Goal: Transaction & Acquisition: Purchase product/service

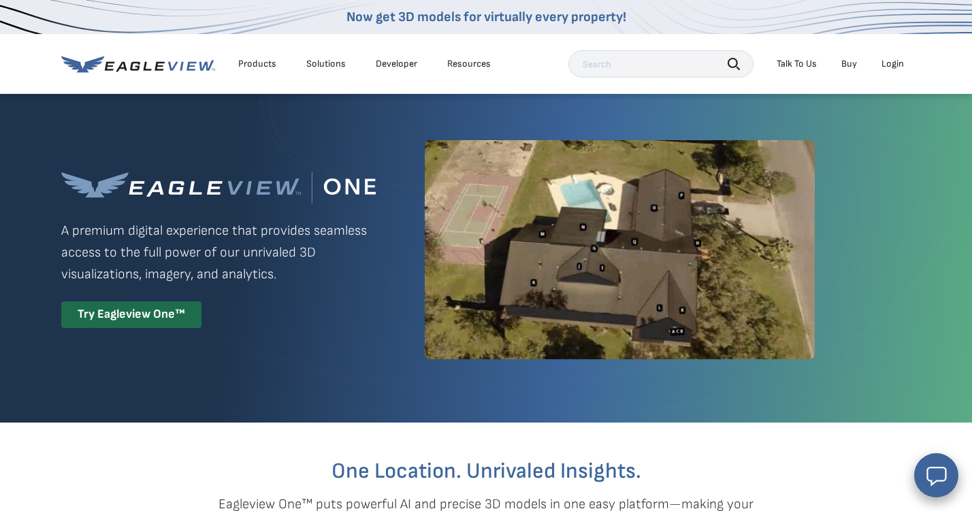
click at [886, 65] on div "Login" at bounding box center [893, 64] width 22 height 12
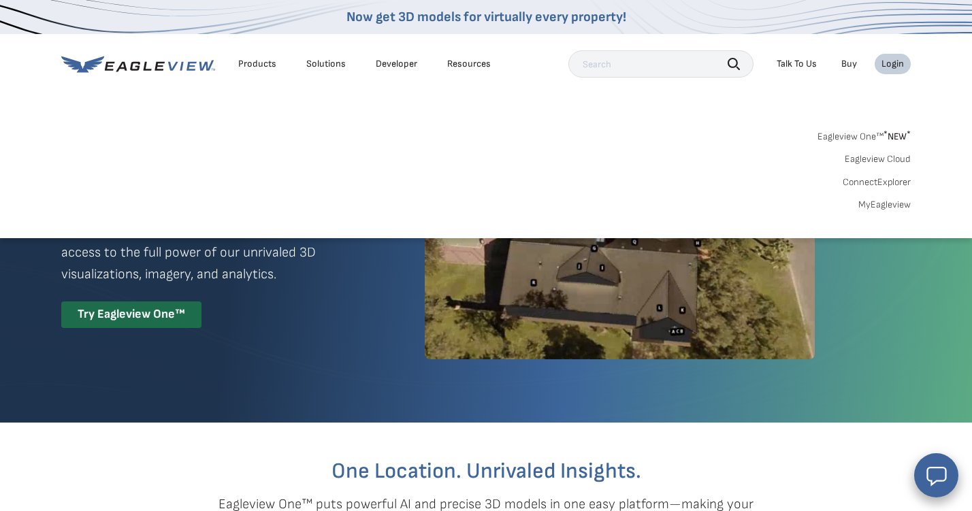
click at [886, 67] on div "Login" at bounding box center [893, 64] width 22 height 12
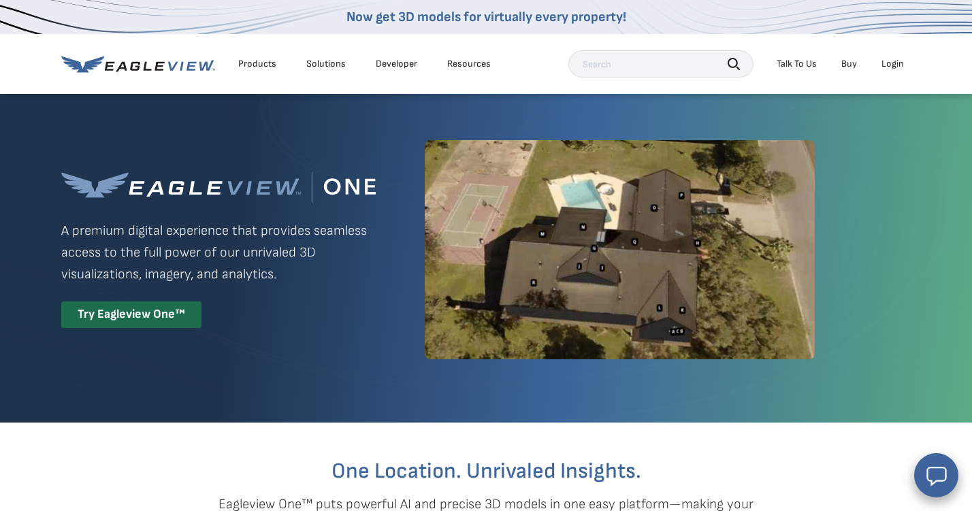
click at [886, 67] on div "Login" at bounding box center [893, 64] width 22 height 12
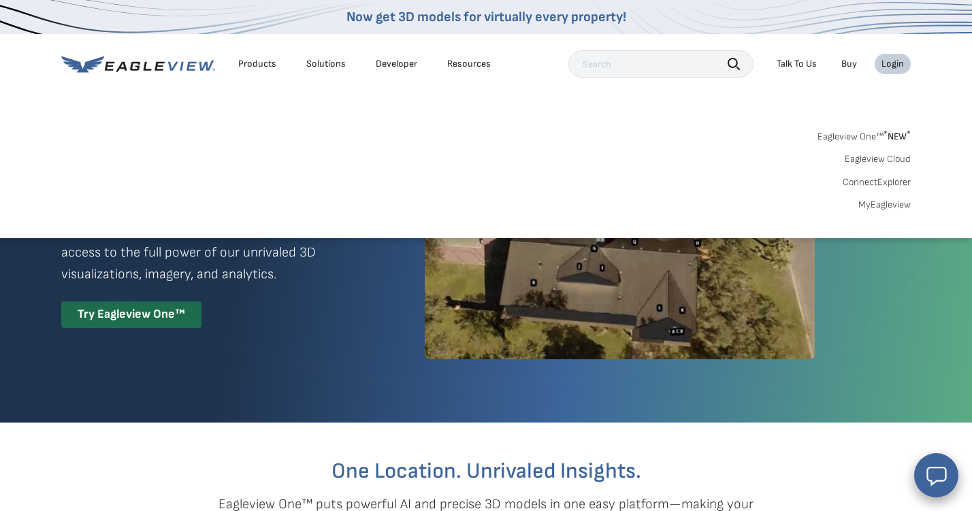
click at [880, 158] on link "Eagleview Cloud" at bounding box center [878, 159] width 66 height 12
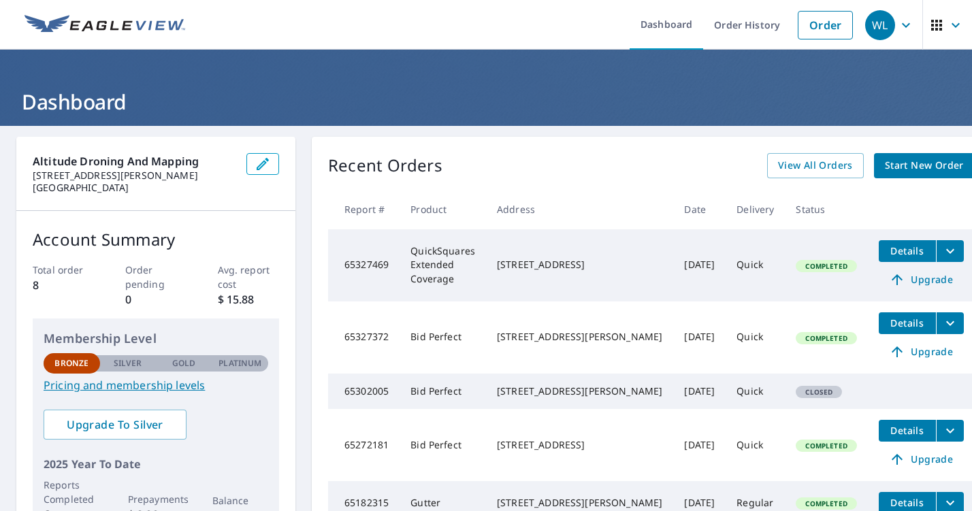
click at [885, 170] on span "Start New Order" at bounding box center [924, 165] width 79 height 17
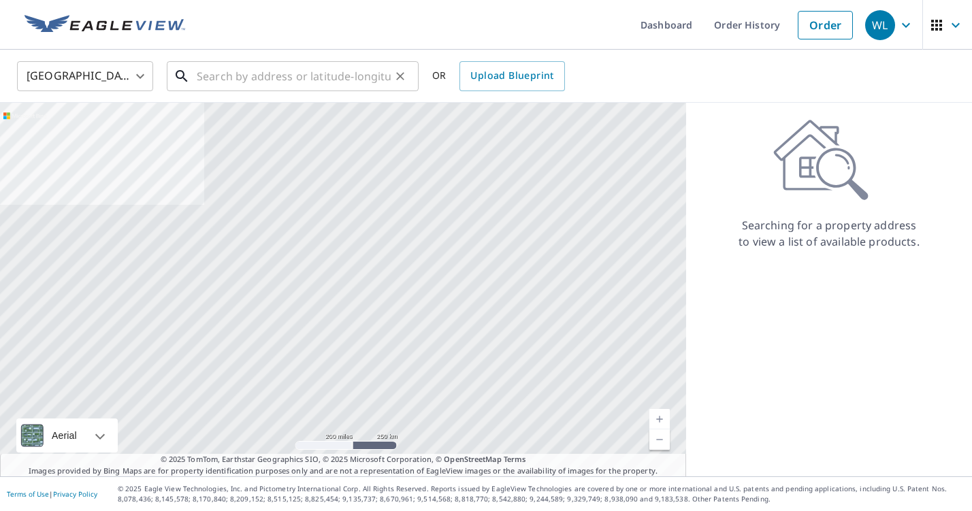
click at [284, 77] on input "text" at bounding box center [294, 76] width 194 height 38
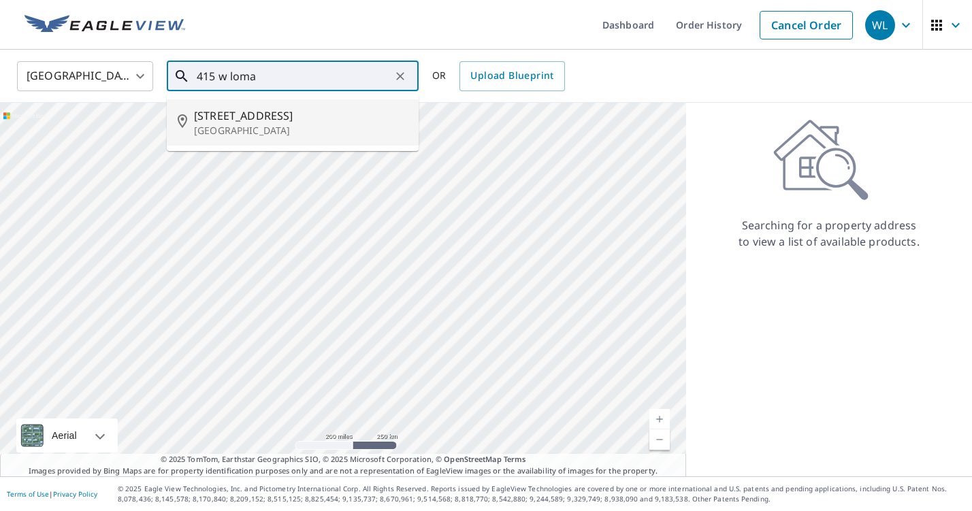
click at [266, 124] on p "[GEOGRAPHIC_DATA]" at bounding box center [301, 131] width 214 height 14
type input "[STREET_ADDRESS][PERSON_NAME]"
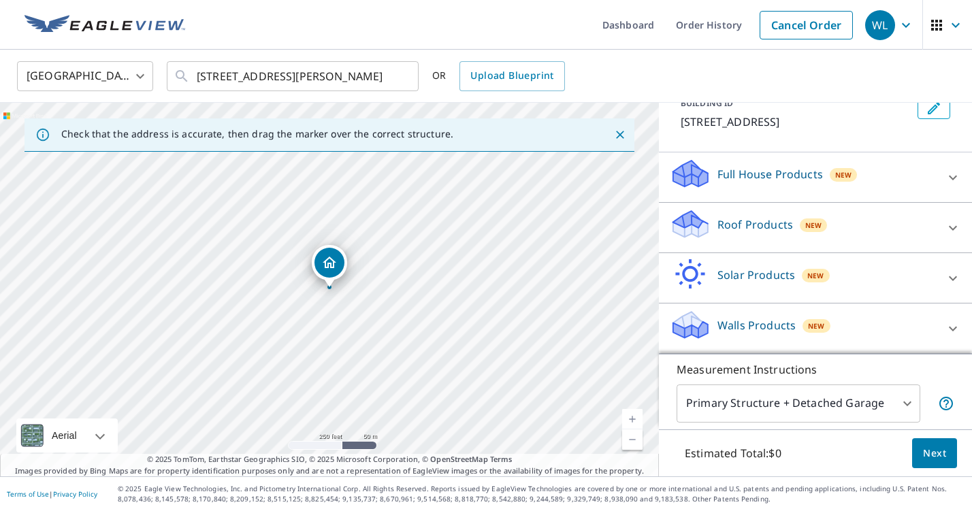
scroll to position [91, 0]
click at [779, 227] on p "Roof Products" at bounding box center [756, 225] width 76 height 16
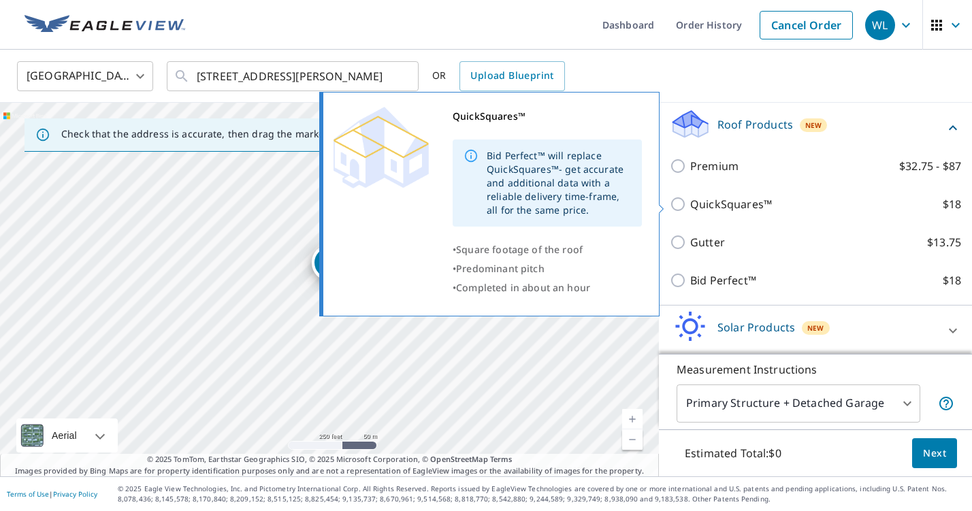
scroll to position [0, 0]
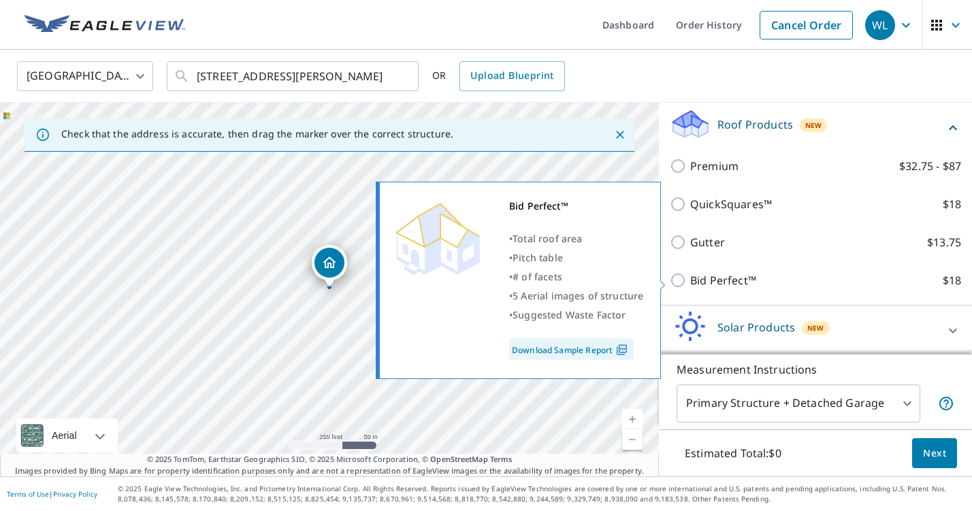
click at [676, 281] on input "Bid Perfect™ $18" at bounding box center [680, 280] width 20 height 16
checkbox input "true"
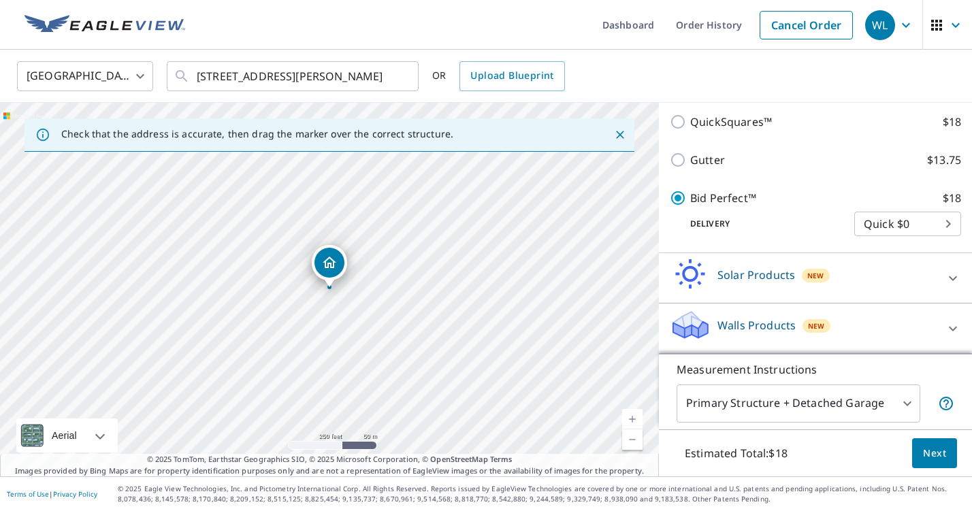
scroll to position [288, 0]
click at [884, 227] on body "WL WL Dashboard Order History Cancel Order WL [GEOGRAPHIC_DATA] [GEOGRAPHIC_DAT…" at bounding box center [486, 255] width 972 height 511
click at [884, 227] on li "Quick $0" at bounding box center [907, 224] width 107 height 25
click at [931, 456] on span "Next" at bounding box center [934, 453] width 23 height 17
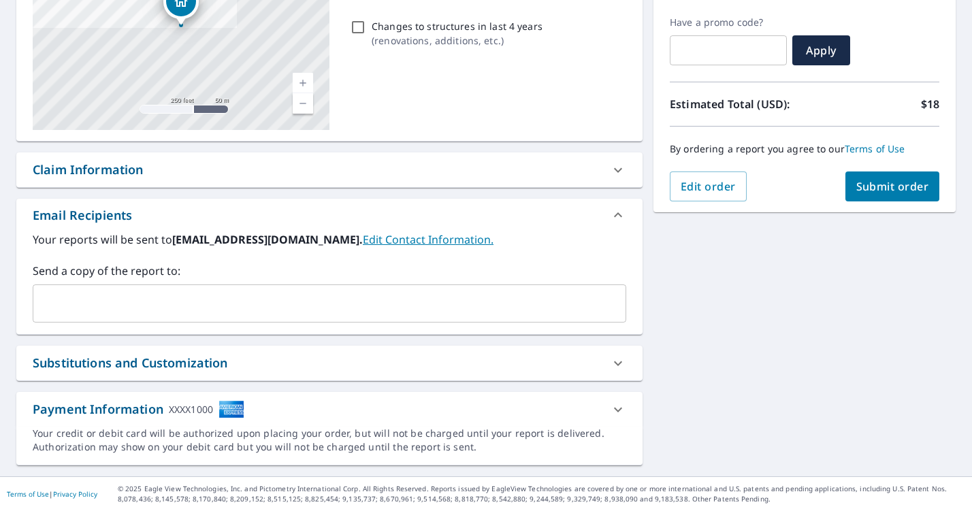
scroll to position [222, 0]
click at [170, 184] on div "Claim Information" at bounding box center [329, 170] width 626 height 35
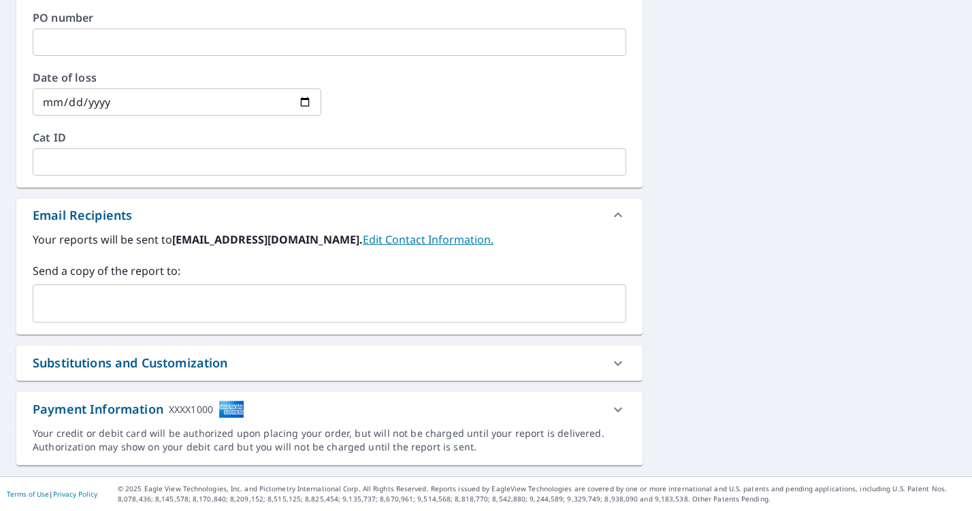
scroll to position [0, 0]
click at [256, 417] on div "Payment Information XXXX1000" at bounding box center [317, 409] width 569 height 18
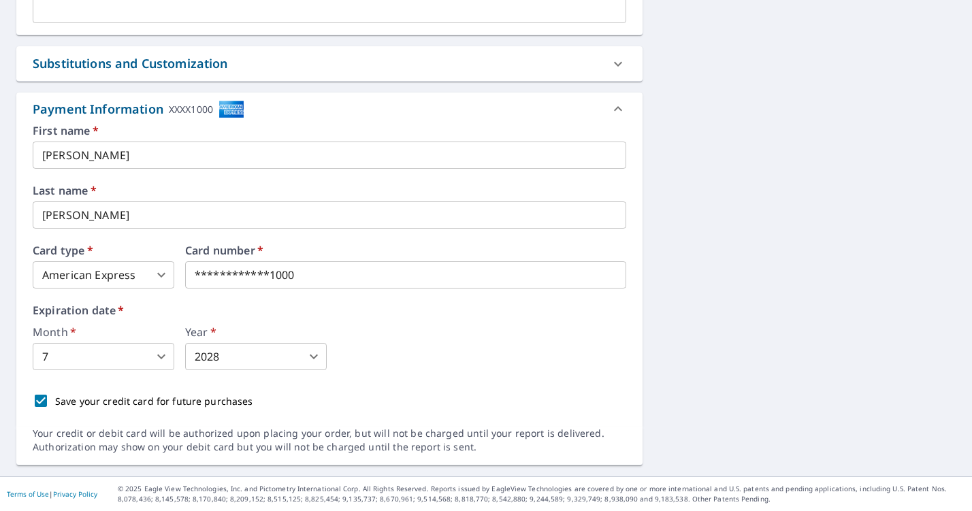
scroll to position [814, 0]
click at [383, 363] on div "Month   * 7 7 ​ Year   * 2028 2028 ​" at bounding box center [330, 349] width 594 height 44
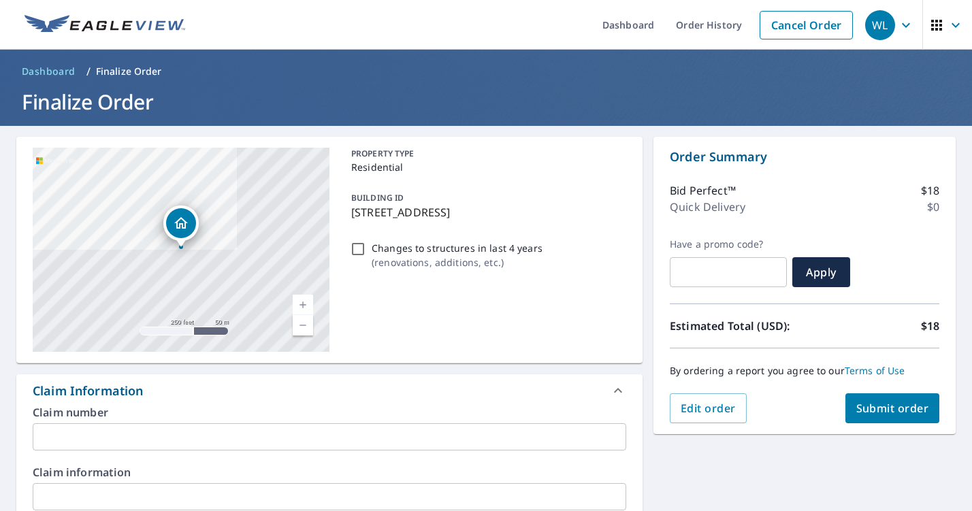
scroll to position [0, 0]
click at [904, 411] on span "Submit order" at bounding box center [893, 408] width 73 height 15
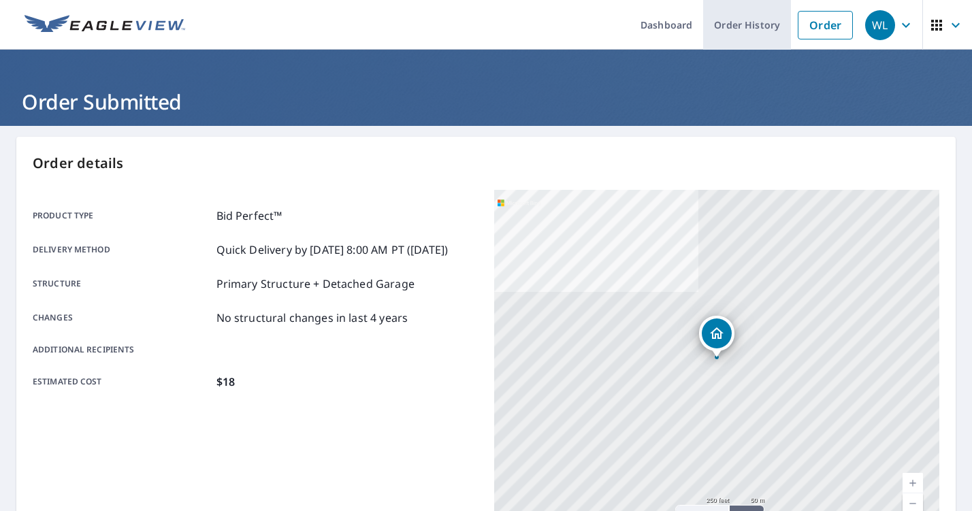
click at [752, 28] on link "Order History" at bounding box center [747, 25] width 88 height 50
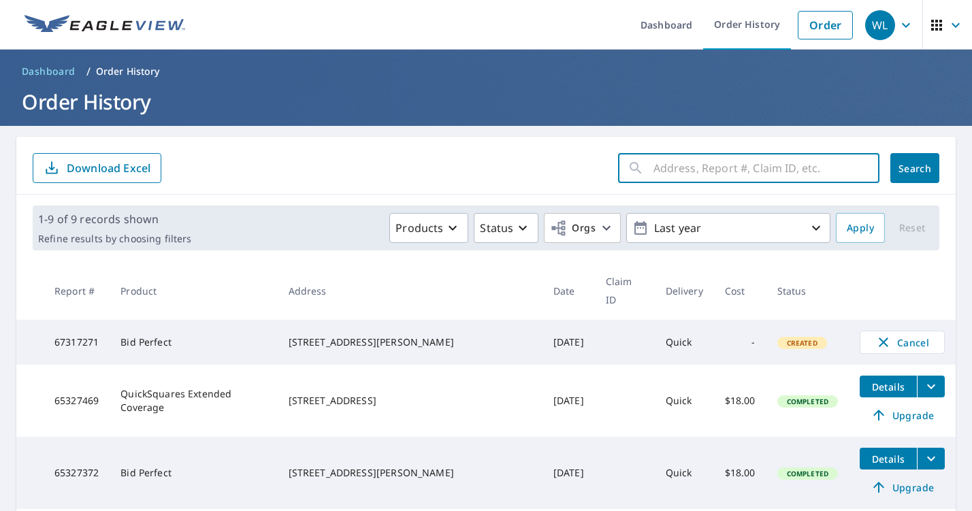
click at [753, 167] on input "text" at bounding box center [767, 168] width 226 height 38
type input "2880 mount curve"
click at [915, 168] on button "Search" at bounding box center [915, 168] width 49 height 30
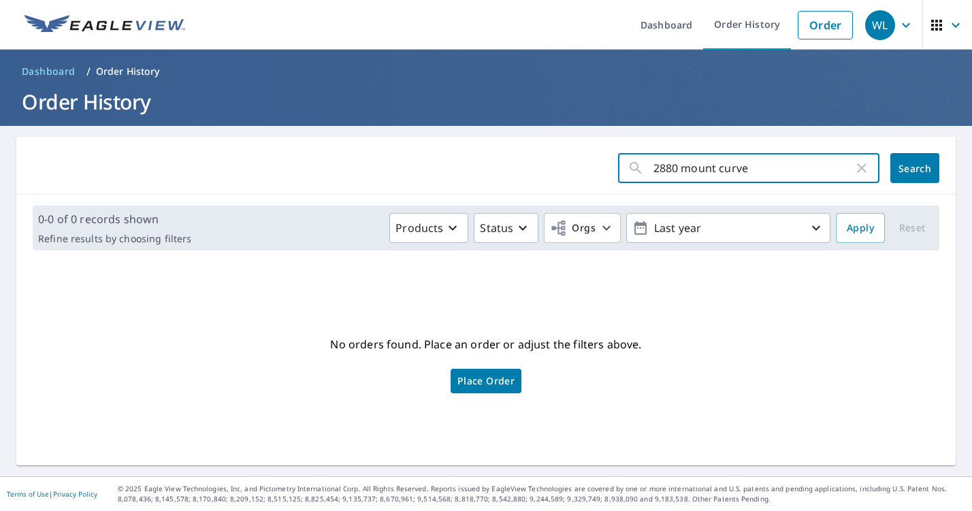
click at [705, 175] on input "2880 mount curve" at bounding box center [754, 168] width 200 height 38
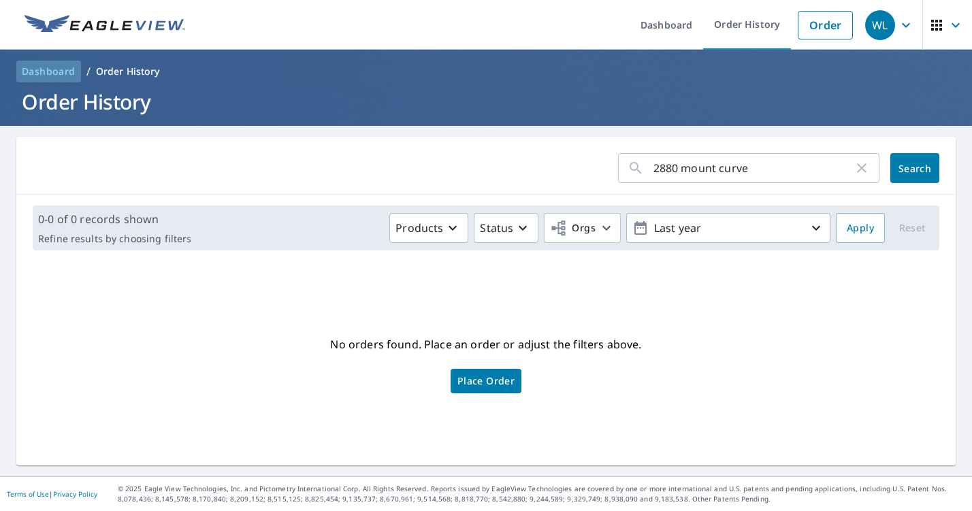
click at [60, 74] on span "Dashboard" at bounding box center [49, 72] width 54 height 14
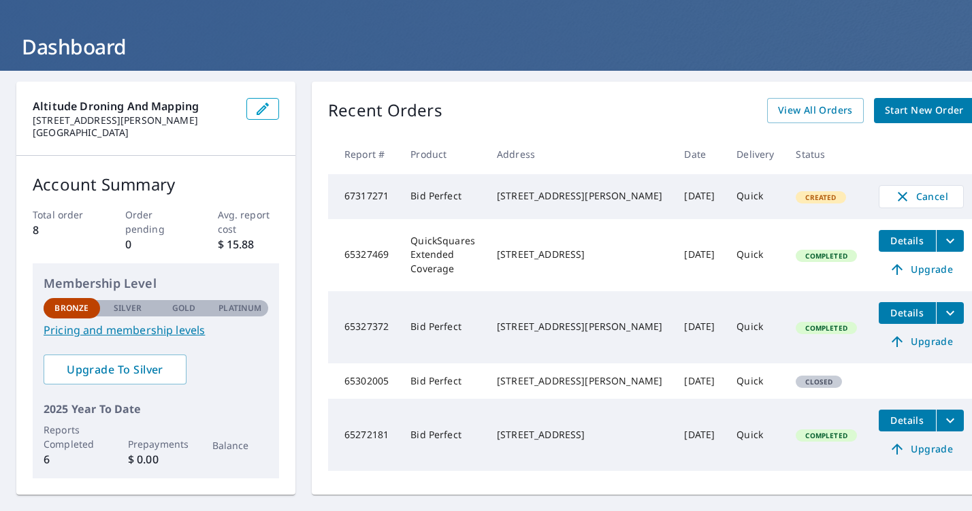
scroll to position [53, 0]
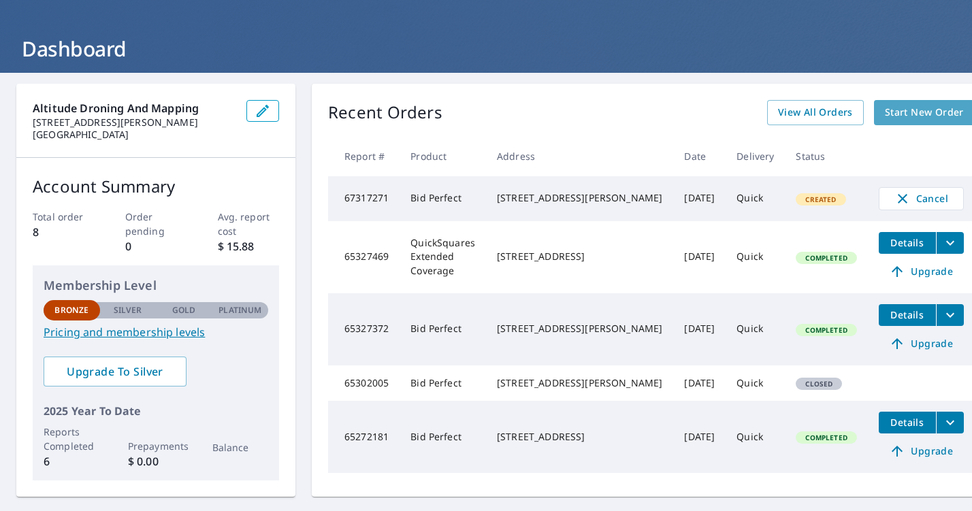
click at [891, 100] on link "Start New Order" at bounding box center [924, 112] width 101 height 25
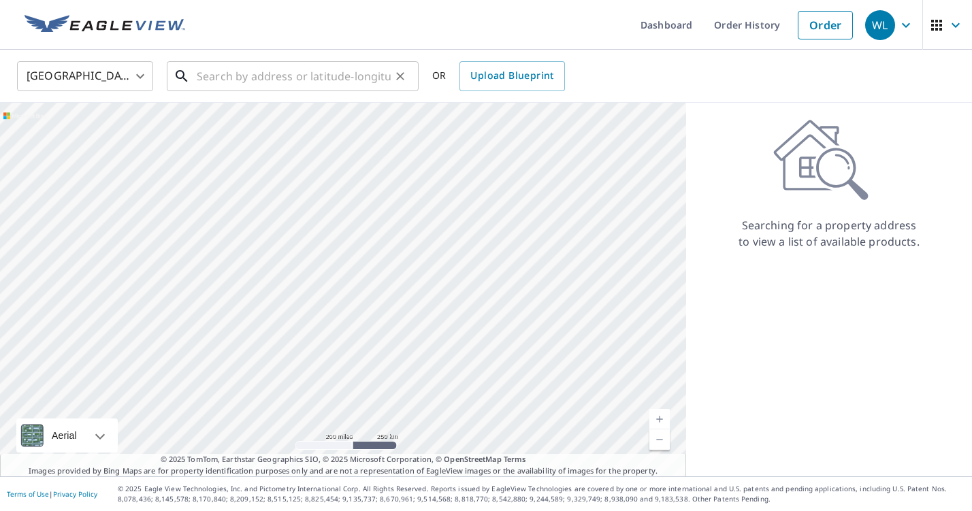
click at [314, 80] on input "text" at bounding box center [294, 76] width 194 height 38
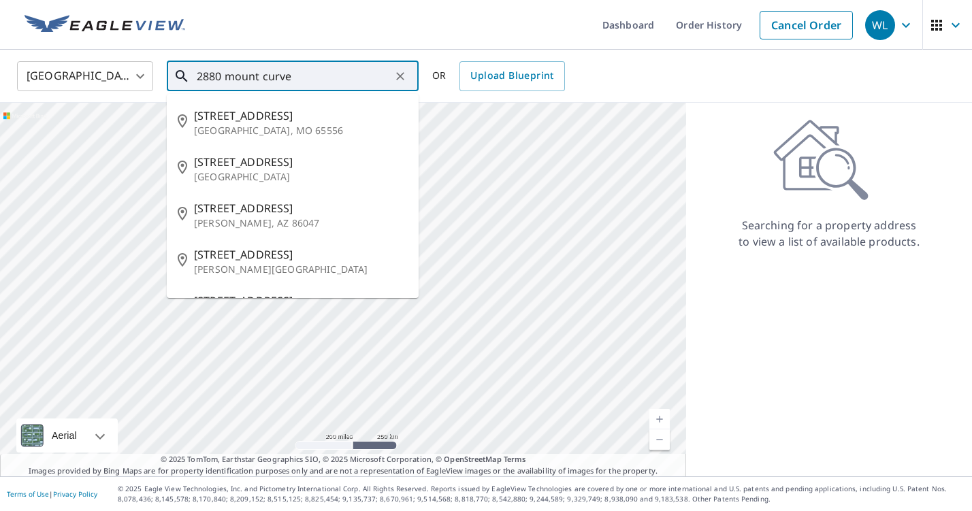
type input "2880 mount curve"
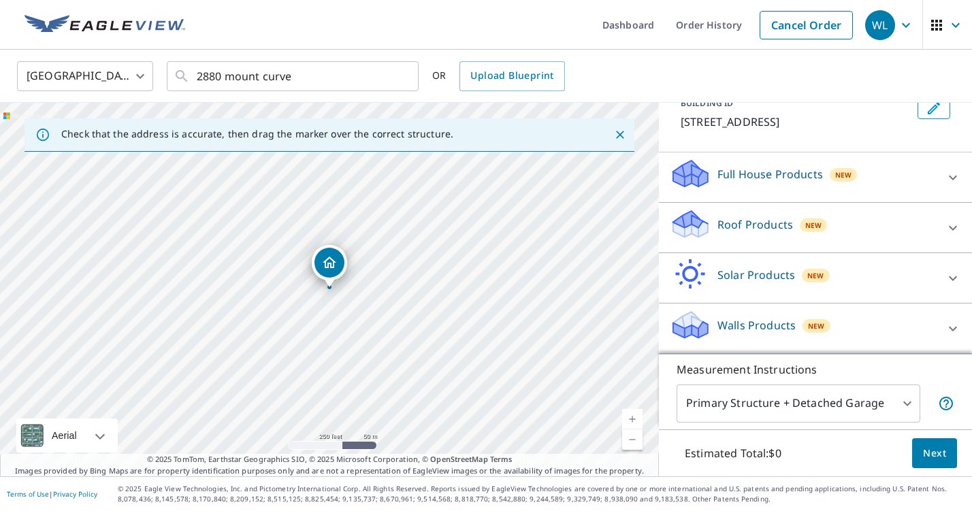
scroll to position [108, 0]
click at [763, 233] on div "Roof Products New" at bounding box center [803, 227] width 267 height 39
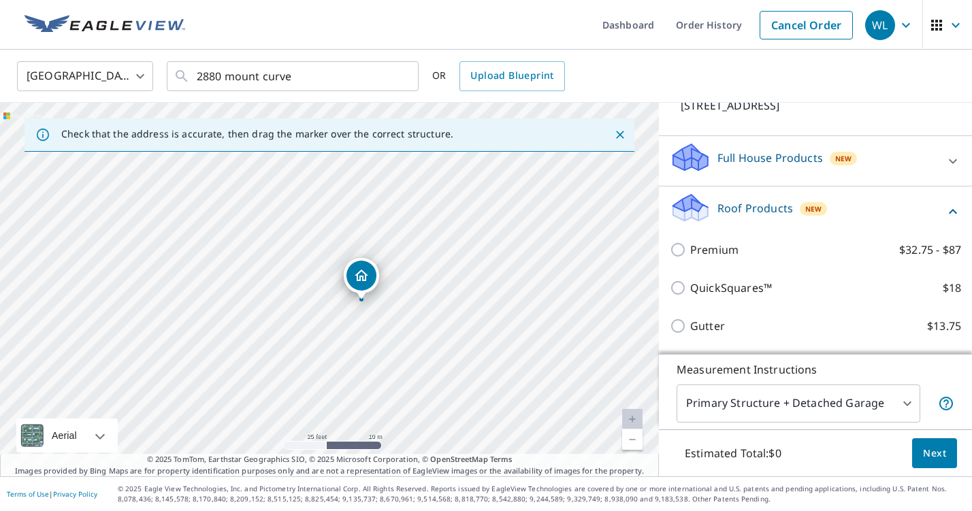
drag, startPoint x: 300, startPoint y: 319, endPoint x: 374, endPoint y: 378, distance: 95.5
click at [374, 378] on div "[STREET_ADDRESS]" at bounding box center [329, 290] width 659 height 374
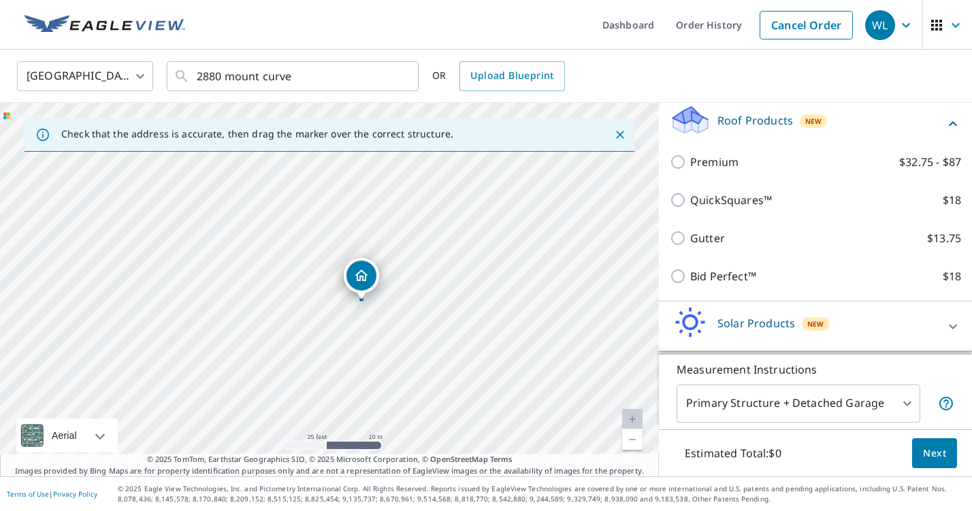
scroll to position [197, 0]
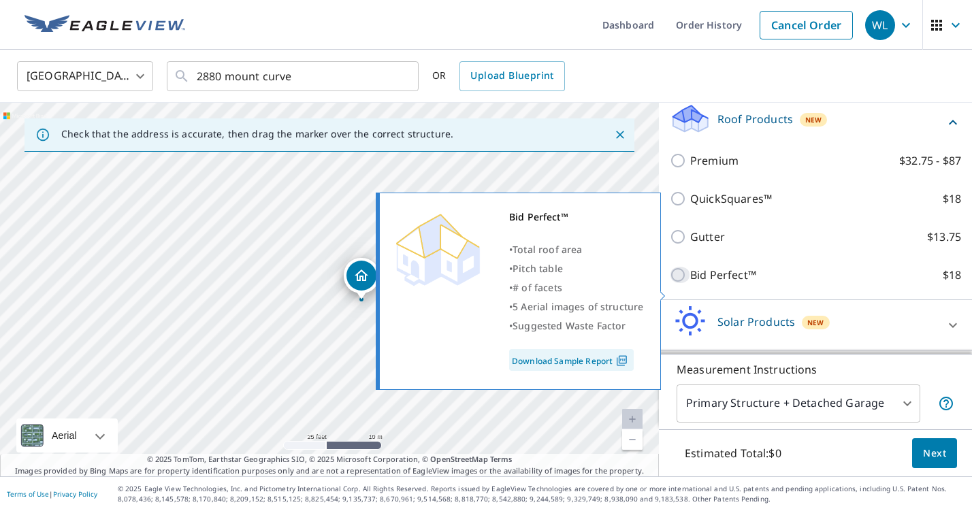
click at [682, 283] on input "Bid Perfect™ $18" at bounding box center [680, 275] width 20 height 16
checkbox input "true"
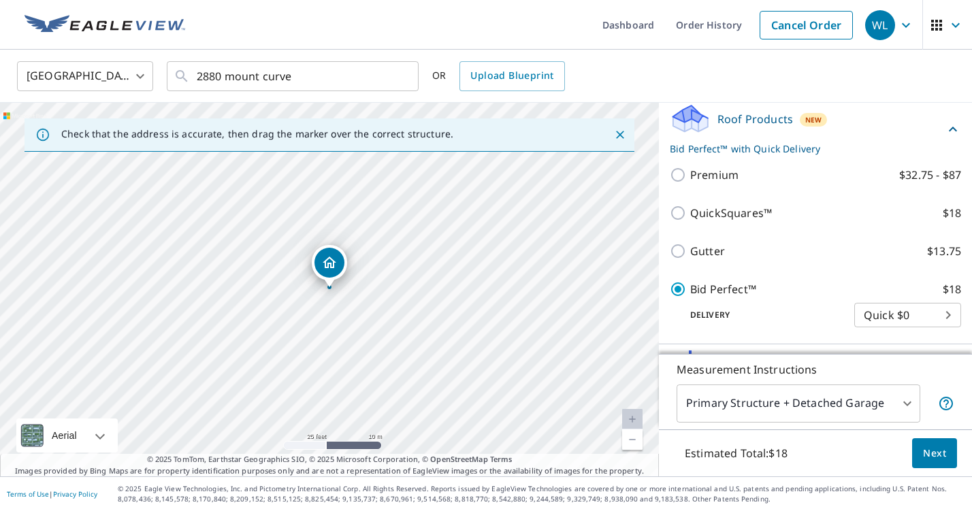
click at [938, 453] on span "Next" at bounding box center [934, 453] width 23 height 17
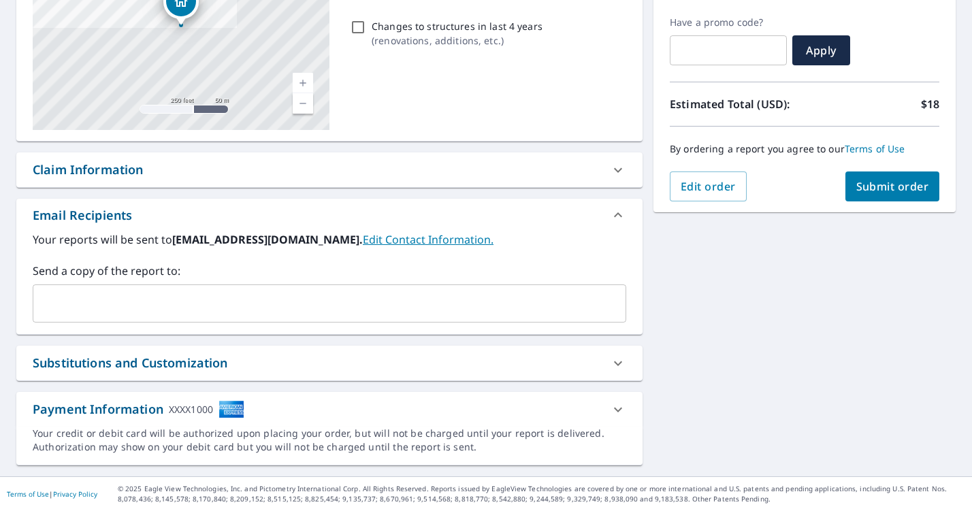
click at [898, 192] on span "Submit order" at bounding box center [893, 186] width 73 height 15
